Goal: Complete application form: Fill out and submit a form for a specific purpose

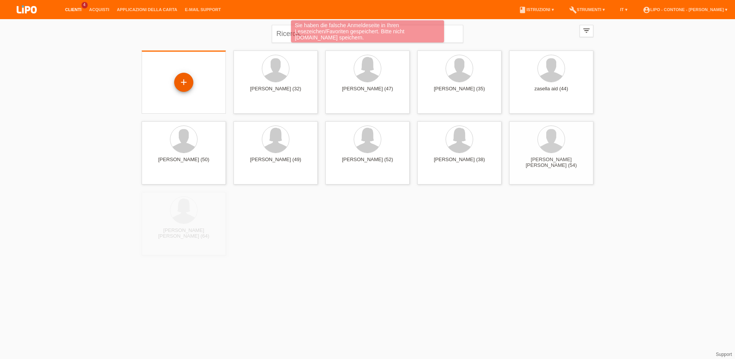
click at [191, 88] on div "+" at bounding box center [183, 82] width 19 height 19
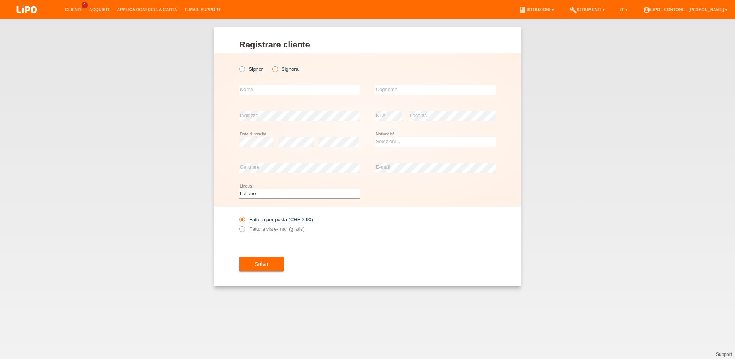
click at [278, 68] on label "Signora" at bounding box center [285, 69] width 26 height 6
click at [277, 68] on input "Signora" at bounding box center [274, 68] width 5 height 5
radio input "true"
click at [278, 87] on input "text" at bounding box center [299, 90] width 121 height 10
type input "[PERSON_NAME]"
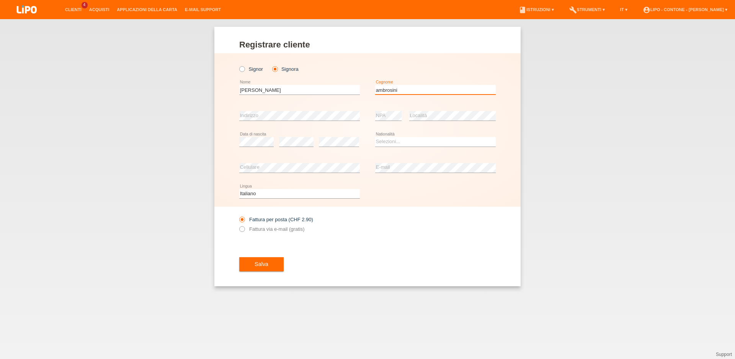
type input "ambrosini"
click at [375, 137] on select "Selezioni... Svizzera Austria Germania Liechtenstein ------------ Afghanistan A…" at bounding box center [435, 141] width 121 height 9
select select "CH"
click at [0, 0] on option "Svizzera" at bounding box center [0, 0] width 0 height 0
click at [268, 229] on label "Fattura via e-mail (gratis)" at bounding box center [271, 229] width 65 height 6
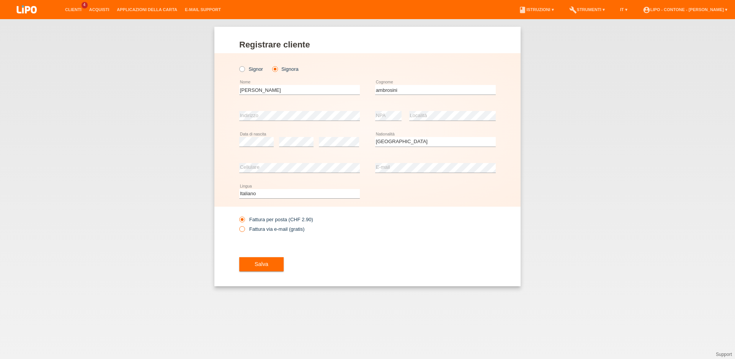
click at [244, 229] on input "Fattura via e-mail (gratis)" at bounding box center [241, 231] width 5 height 10
radio input "true"
click at [263, 263] on span "Salva" at bounding box center [262, 264] width 14 height 6
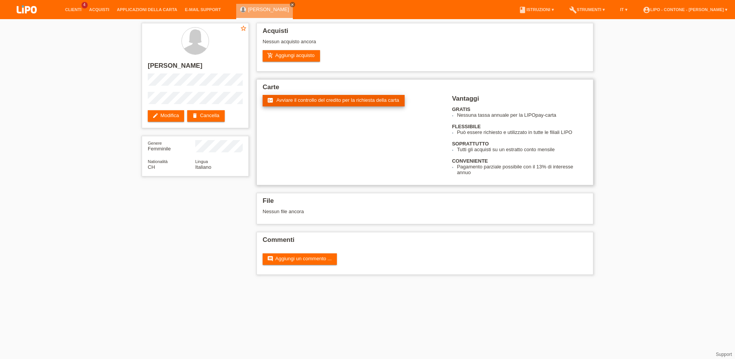
click at [338, 101] on span "Avviare il controllo del credito per la richiesta della carta" at bounding box center [337, 100] width 123 height 6
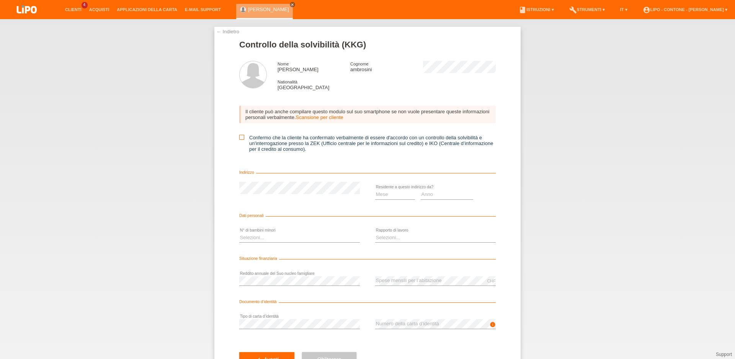
click at [239, 139] on icon at bounding box center [241, 137] width 5 height 5
click at [239, 139] on input "Confermo che la cliente ha confermato verbalmente di essere d'accordo con un co…" at bounding box center [241, 137] width 5 height 5
checkbox input "true"
click at [375, 190] on select "Mese 01 02 03 04 05 06 07 08 09 10" at bounding box center [395, 194] width 40 height 9
select select "02"
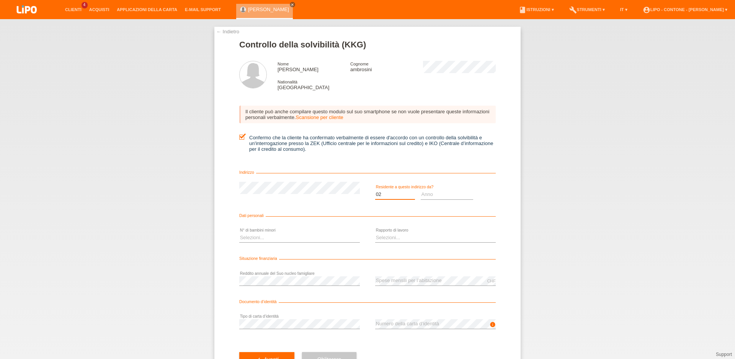
click at [0, 0] on option "02" at bounding box center [0, 0] width 0 height 0
click at [421, 190] on select "Anno 2025 2024 2023 2022 2021 2020 2019 2018 2017 2016 2015 2014 2013 2012 2011…" at bounding box center [447, 194] width 53 height 9
select select "2021"
click at [0, 0] on option "2021" at bounding box center [0, 0] width 0 height 0
click at [239, 233] on select "Selezioni... 0 1 2 3 4 5 6 7 8 9" at bounding box center [299, 237] width 121 height 9
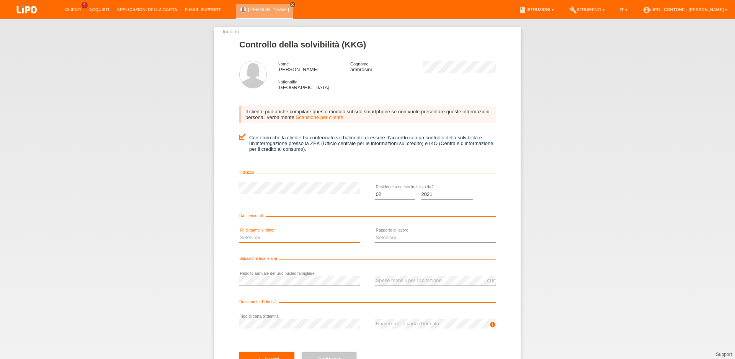
select select "0"
click at [0, 0] on option "0" at bounding box center [0, 0] width 0 height 0
click at [375, 233] on select "Selezioni... A tempo indeterminato A tempo determinato Apprendista/studente Pen…" at bounding box center [435, 237] width 121 height 9
select select "UNLIMITED"
click at [0, 0] on option "A tempo indeterminato" at bounding box center [0, 0] width 0 height 0
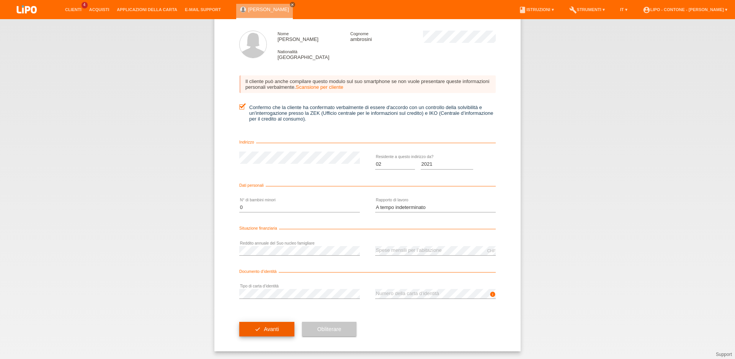
click at [273, 330] on span "Avanti" at bounding box center [271, 329] width 15 height 6
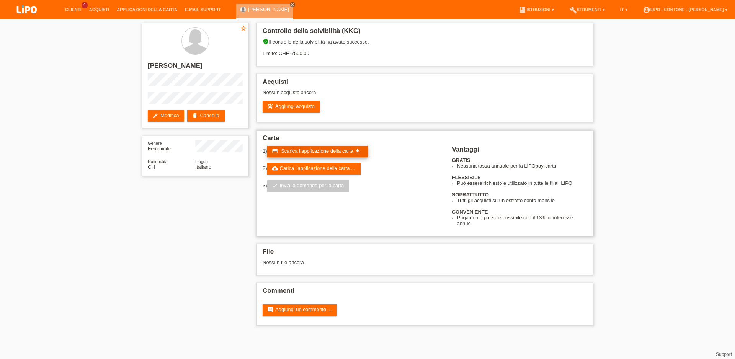
click at [315, 153] on span "Scarica l‘applicazione della carta" at bounding box center [317, 151] width 72 height 6
click at [302, 110] on link "add_shopping_cart Aggiungi acquisto" at bounding box center [291, 106] width 57 height 11
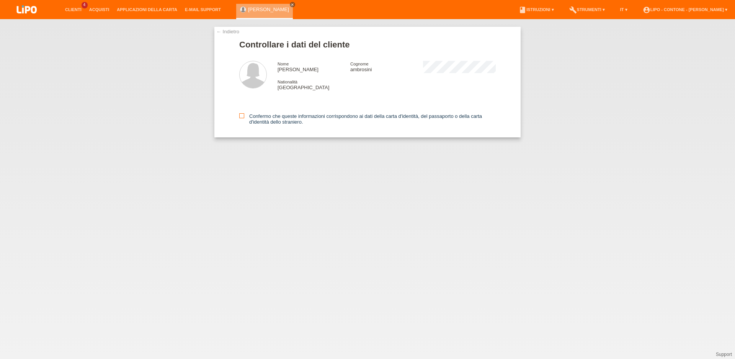
click at [247, 116] on label "Confermo che queste informazioni corrispondono ai dati della carta d'identità, …" at bounding box center [367, 118] width 257 height 11
click at [244, 116] on input "Confermo che queste informazioni corrispondono ai dati della carta d'identità, …" at bounding box center [241, 115] width 5 height 5
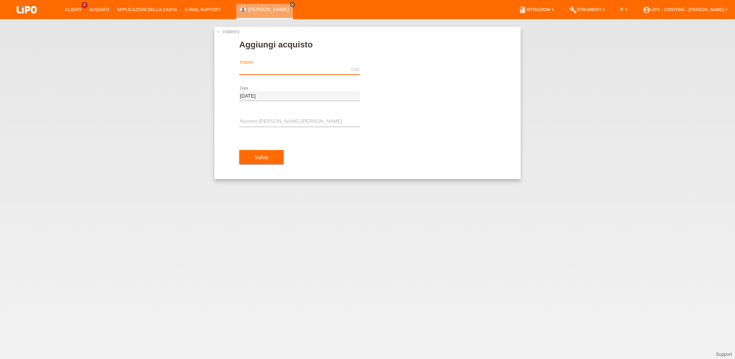
click at [317, 72] on input "text" at bounding box center [299, 70] width 121 height 10
type input "2270.00"
click at [262, 123] on input "text" at bounding box center [299, 122] width 121 height 10
click at [275, 123] on input "text" at bounding box center [299, 122] width 121 height 10
type input "XM0RY9"
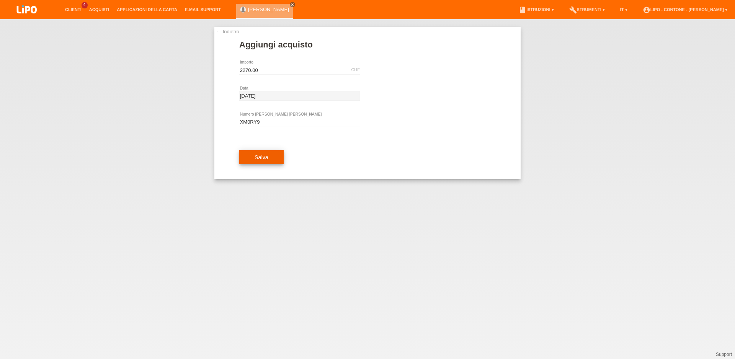
click at [265, 155] on span "Salva" at bounding box center [262, 157] width 14 height 6
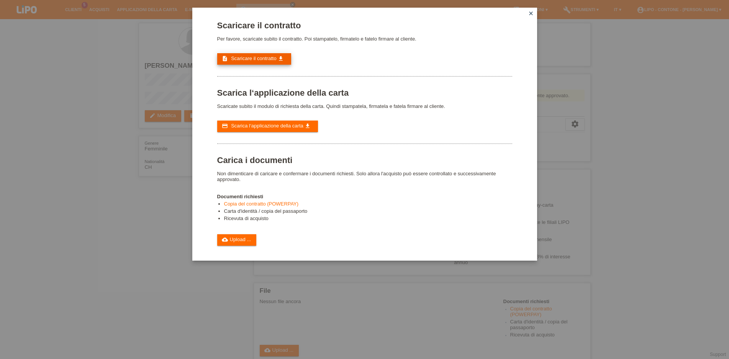
click at [272, 61] on span "Scaricare il contratto" at bounding box center [254, 59] width 46 height 6
click at [233, 246] on link "cloud_upload Upload ..." at bounding box center [236, 239] width 39 height 11
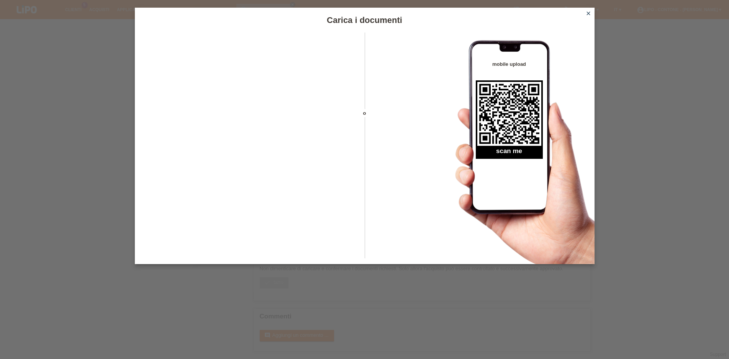
scroll to position [137, 0]
click at [586, 14] on icon "close" at bounding box center [588, 13] width 6 height 6
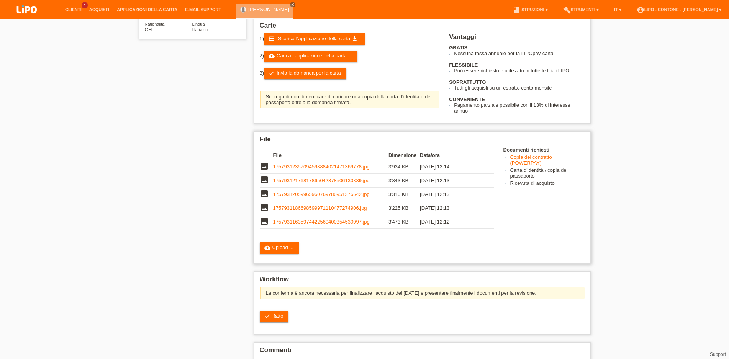
scroll to position [137, 0]
click at [284, 322] on link "check fatto" at bounding box center [274, 316] width 29 height 11
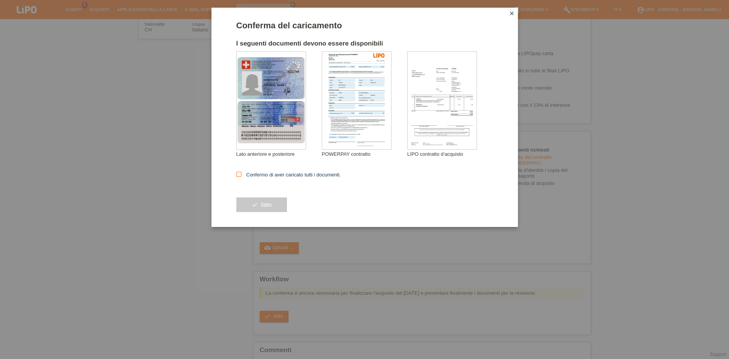
click at [241, 175] on icon at bounding box center [238, 174] width 5 height 5
click at [241, 175] on input "Confermo di aver caricato tutti i documenti." at bounding box center [238, 174] width 5 height 5
checkbox input "true"
click at [266, 210] on button "check fatto" at bounding box center [261, 205] width 51 height 15
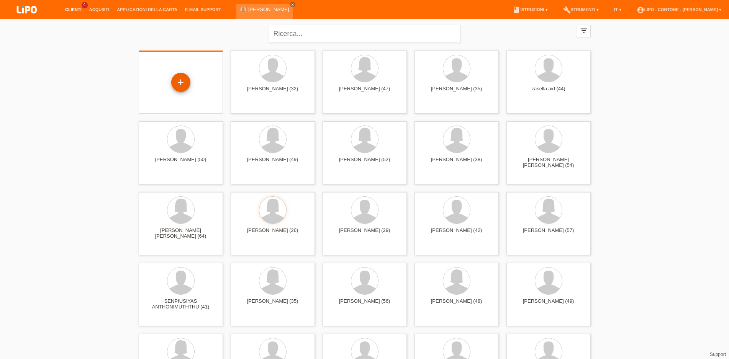
click at [187, 83] on div "+" at bounding box center [180, 82] width 19 height 19
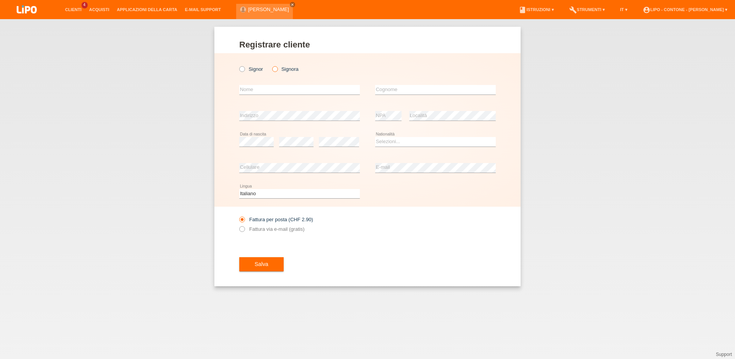
click at [271, 65] on icon at bounding box center [271, 65] width 0 height 0
click at [277, 68] on input "Signora" at bounding box center [274, 68] width 5 height 5
radio input "true"
click at [279, 87] on input "text" at bounding box center [299, 90] width 121 height 10
type input "maryna"
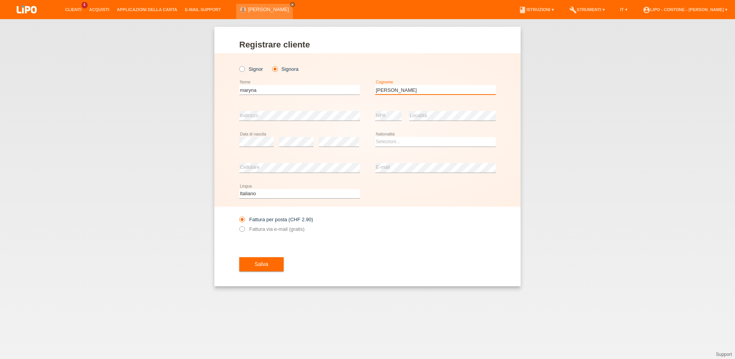
type input "friedrich"
click at [375, 137] on select "Selezioni... Svizzera Austria Germania Liechtenstein ------------ Afghanistan A…" at bounding box center [435, 141] width 121 height 9
select select "CH"
click at [0, 0] on option "Svizzera" at bounding box center [0, 0] width 0 height 0
click at [268, 265] on button "Salva" at bounding box center [261, 264] width 44 height 15
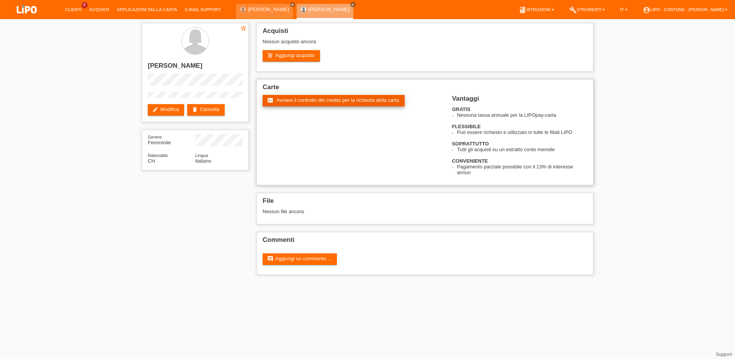
click at [317, 100] on span "Avviare il controllo del credito per la richiesta della carta" at bounding box center [337, 100] width 123 height 6
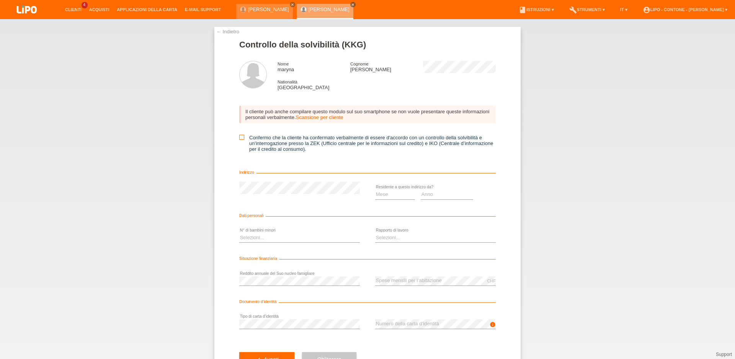
click at [240, 137] on icon at bounding box center [241, 137] width 5 height 5
click at [240, 137] on input "Confermo che la cliente ha confermato verbalmente di essere d'accordo con un co…" at bounding box center [241, 137] width 5 height 5
checkbox input "true"
click at [375, 190] on select "Mese 01 02 03 04 05 06 07 08 09 10" at bounding box center [395, 194] width 40 height 9
select select "03"
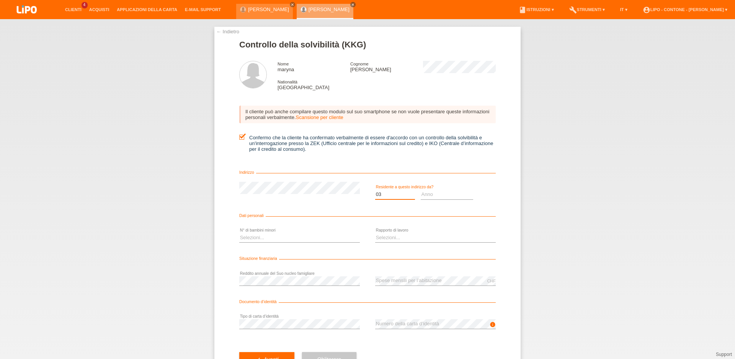
click at [0, 0] on option "03" at bounding box center [0, 0] width 0 height 0
click at [421, 190] on select "Anno 2025 2024 2023 2022 2021 2020 2019 2018 2017 2016 2015 2014 2013 2012 2011…" at bounding box center [447, 194] width 53 height 9
select select "2021"
click at [0, 0] on option "2021" at bounding box center [0, 0] width 0 height 0
click at [239, 233] on select "Selezioni... 0 1 2 3 4 5 6 7 8 9" at bounding box center [299, 237] width 121 height 9
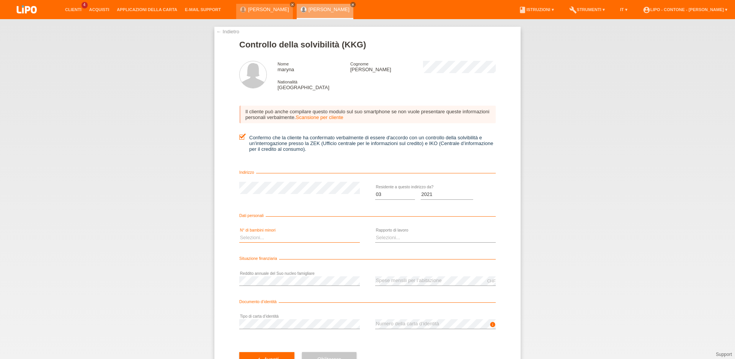
select select "0"
click at [0, 0] on option "0" at bounding box center [0, 0] width 0 height 0
click at [375, 233] on select "Selezioni... A tempo indeterminato A tempo determinato Apprendista/studente Pen…" at bounding box center [435, 237] width 121 height 9
select select "UNLIMITED"
click at [0, 0] on option "A tempo indeterminato" at bounding box center [0, 0] width 0 height 0
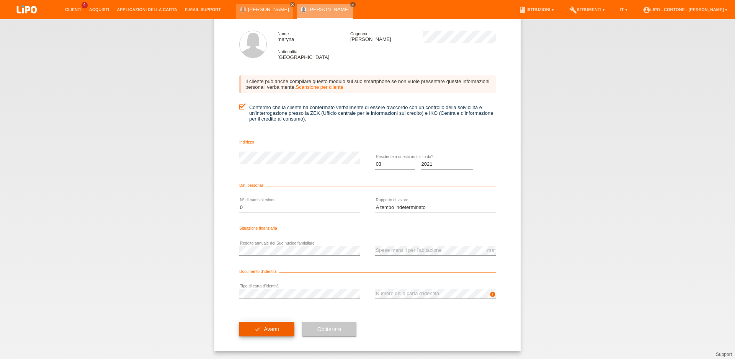
click at [267, 327] on span "Avanti" at bounding box center [271, 329] width 15 height 6
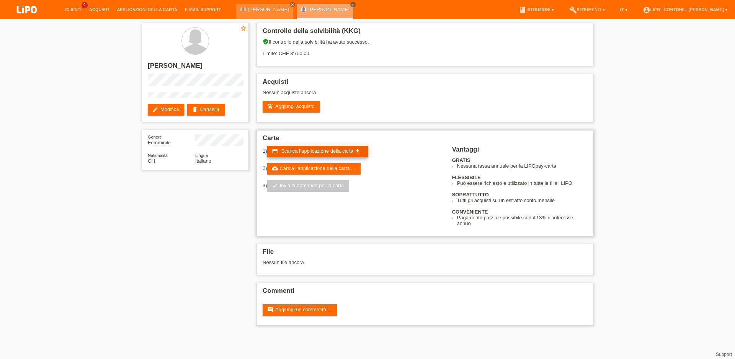
click at [319, 154] on span "Scarica l‘applicazione della carta" at bounding box center [317, 151] width 72 height 6
click at [311, 111] on link "add_shopping_cart Aggiungi acquisto" at bounding box center [291, 106] width 57 height 11
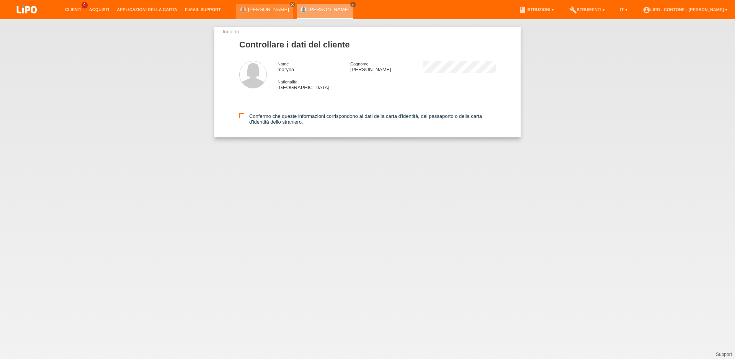
click at [241, 120] on label "Confermo che queste informazioni corrispondono ai dati della carta d'identità, …" at bounding box center [367, 118] width 257 height 11
click at [241, 118] on input "Confermo che queste informazioni corrispondono ai dati della carta d'identità, …" at bounding box center [241, 115] width 5 height 5
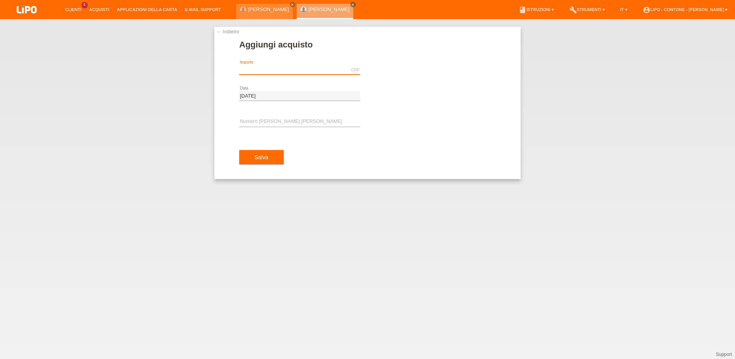
click at [271, 72] on input "text" at bounding box center [299, 70] width 121 height 10
type input "1289.90"
click at [277, 123] on input "text" at bounding box center [299, 122] width 121 height 10
type input "XM0RYA"
click at [269, 69] on input "1289.90" at bounding box center [299, 70] width 121 height 10
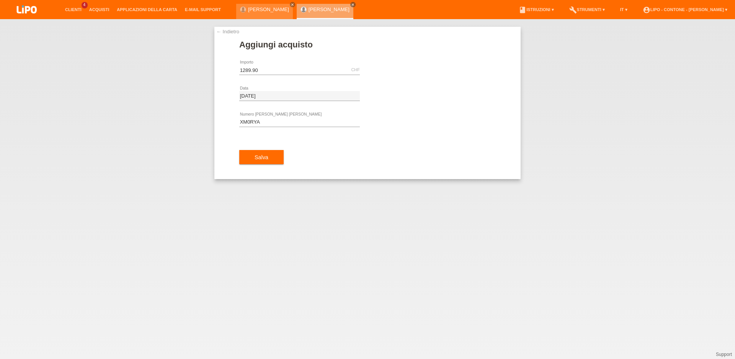
click at [267, 65] on div "1289.90 CHF error Importo" at bounding box center [299, 70] width 121 height 26
click at [264, 75] on div "1289.90 CHF error Importo" at bounding box center [299, 70] width 121 height 26
click at [263, 73] on input "1289.90" at bounding box center [299, 70] width 121 height 10
type input "1366.90"
click at [276, 159] on button "Salva" at bounding box center [261, 157] width 44 height 15
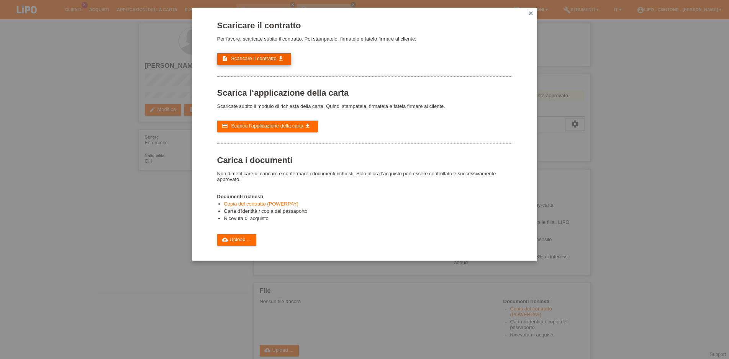
click at [244, 58] on span "Scaricare il contratto" at bounding box center [254, 59] width 46 height 6
click at [253, 246] on link "cloud_upload Upload ..." at bounding box center [236, 239] width 39 height 11
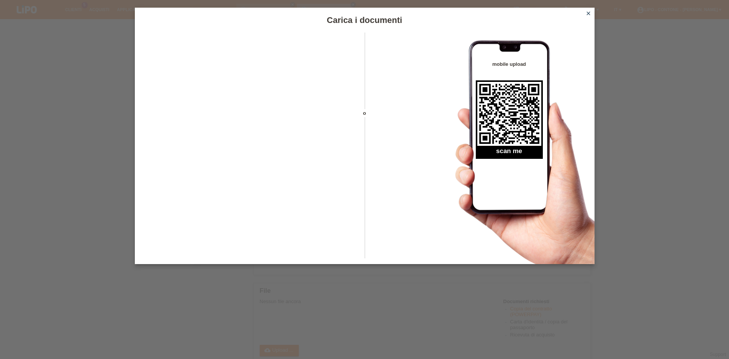
click at [587, 11] on icon "close" at bounding box center [588, 13] width 6 height 6
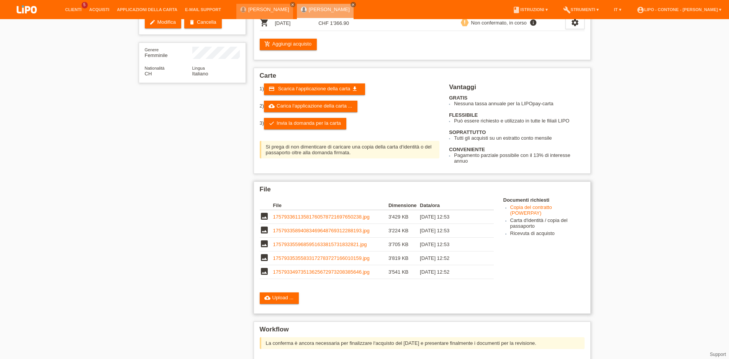
scroll to position [183, 0]
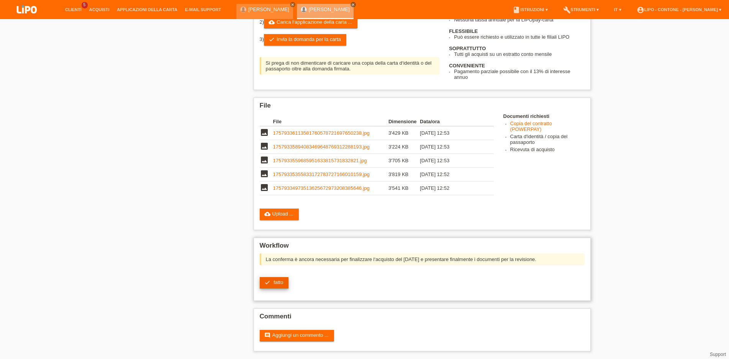
click at [273, 284] on link "check fatto" at bounding box center [274, 282] width 29 height 11
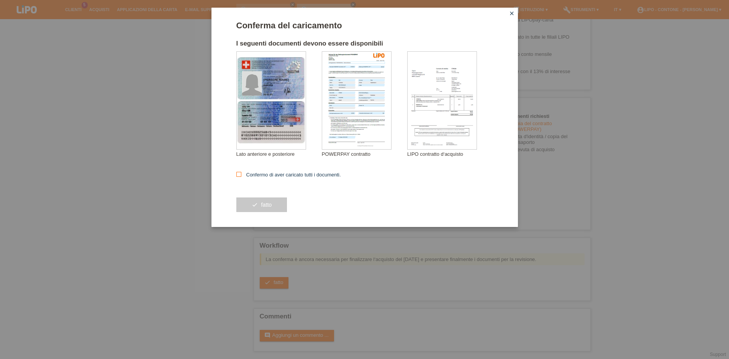
click at [239, 177] on icon at bounding box center [238, 174] width 5 height 5
click at [239, 177] on input "Confermo di aver caricato tutti i documenti." at bounding box center [238, 174] width 5 height 5
checkbox input "true"
click at [270, 203] on span "fatto" at bounding box center [266, 205] width 11 height 6
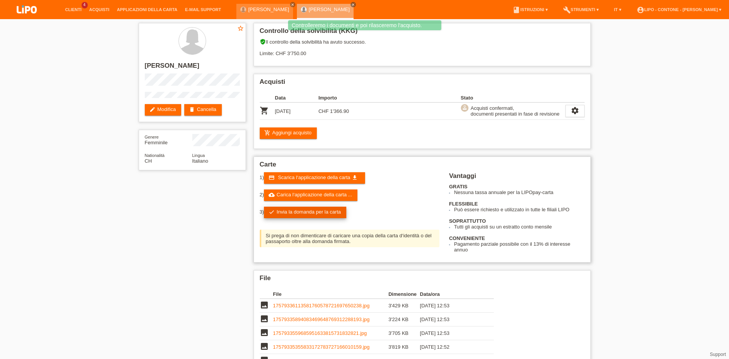
click at [320, 215] on link "check Invia la domanda per la carta" at bounding box center [305, 212] width 82 height 11
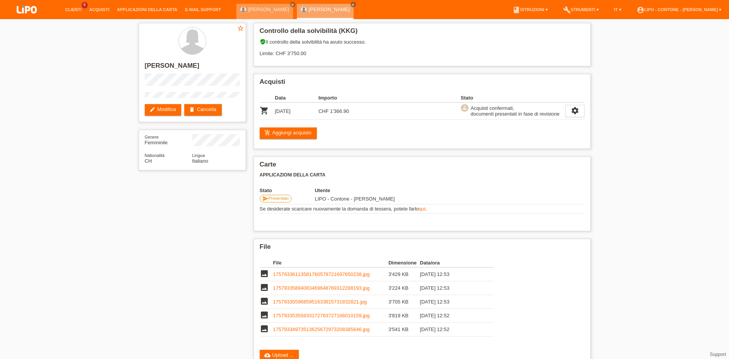
click at [273, 9] on link "[PERSON_NAME]" at bounding box center [268, 10] width 41 height 6
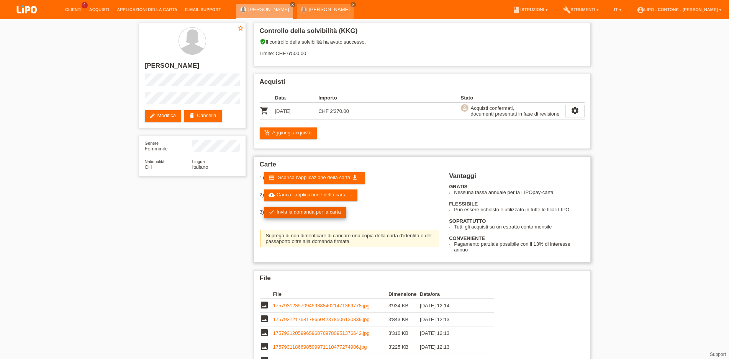
click at [337, 218] on link "check Invia la domanda per la carta" at bounding box center [305, 212] width 82 height 11
